Goal: Navigation & Orientation: Find specific page/section

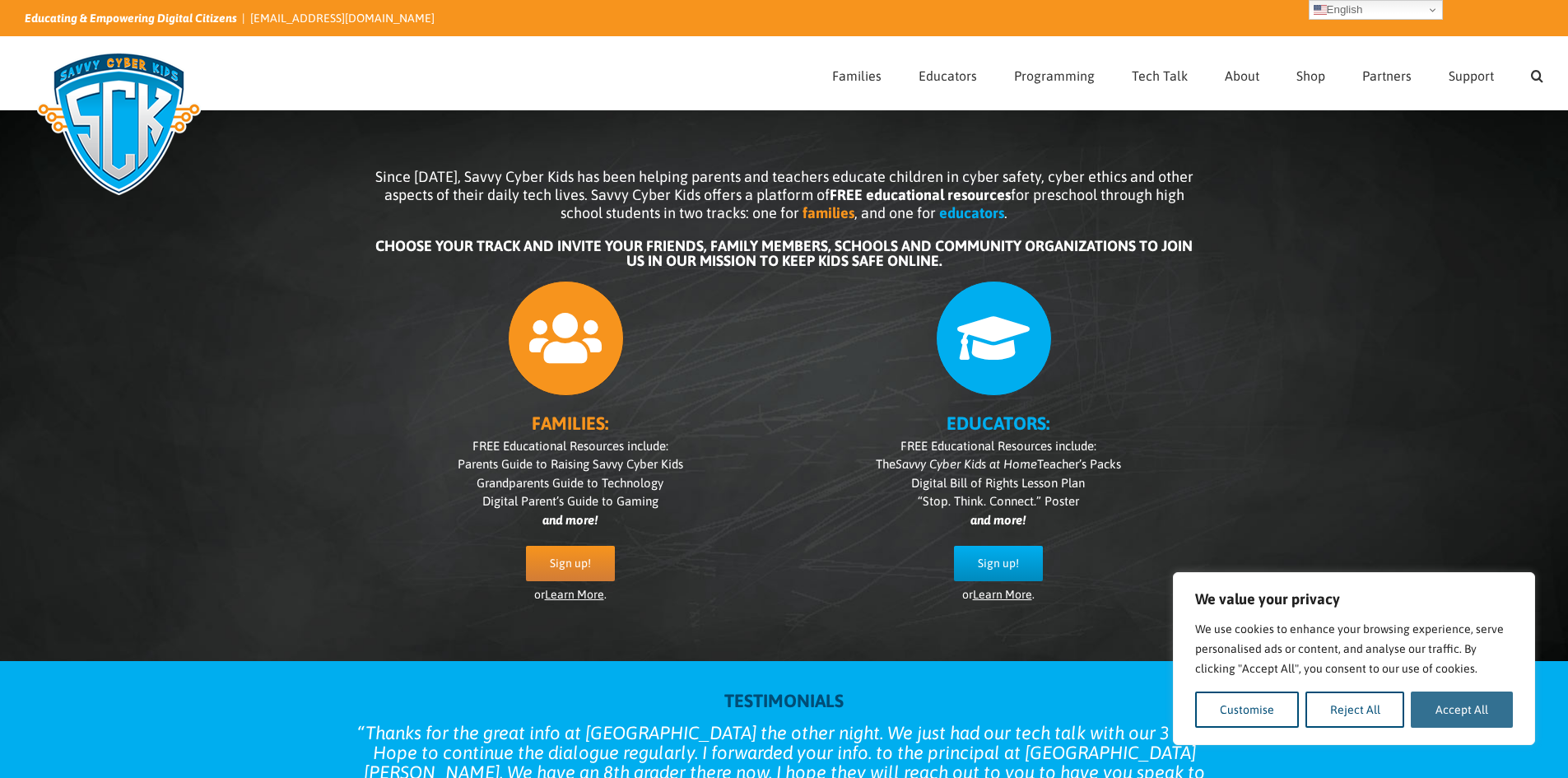
click at [1466, 715] on button "Accept All" at bounding box center [1461, 709] width 102 height 36
checkbox input "true"
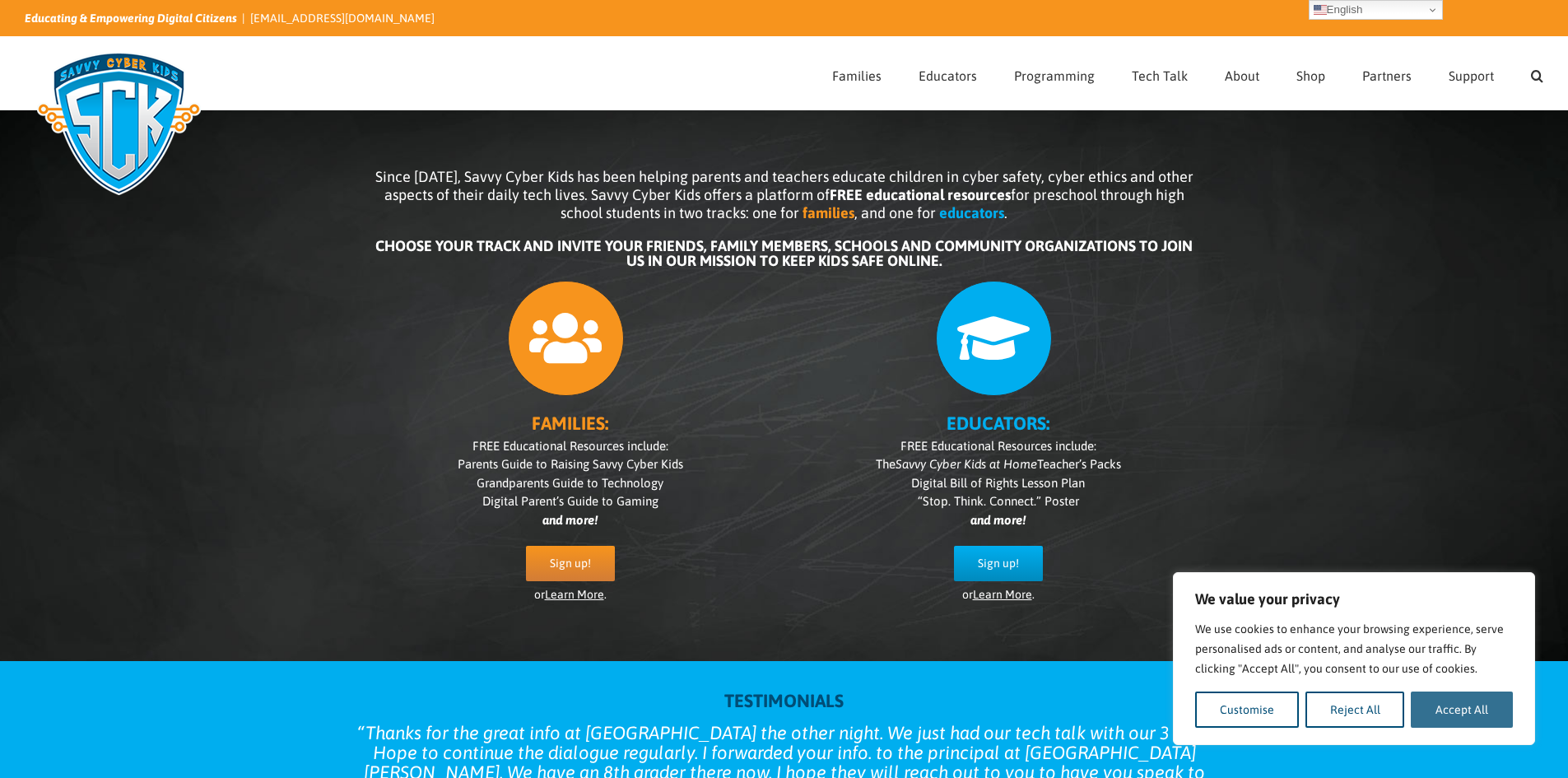
checkbox input "true"
